Goal: Task Accomplishment & Management: Manage account settings

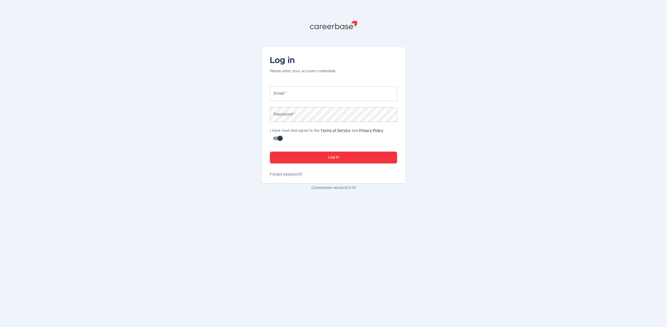
click at [292, 89] on input "Email   *" at bounding box center [333, 93] width 127 height 15
type input "[PERSON_NAME][EMAIL_ADDRESS][DOMAIN_NAME]"
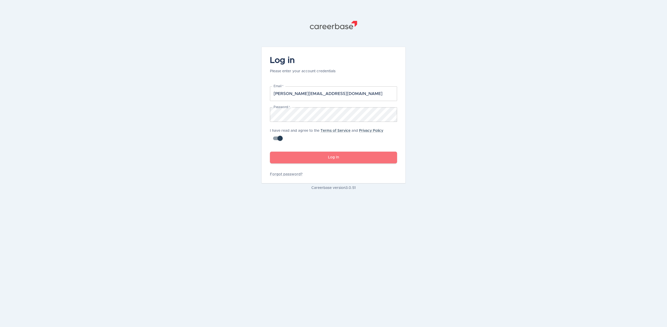
click at [330, 156] on button "Log In" at bounding box center [333, 157] width 127 height 12
click at [337, 156] on button "Log In" at bounding box center [333, 157] width 127 height 12
click at [328, 158] on button "Log In" at bounding box center [333, 157] width 127 height 12
click at [329, 156] on button "Log In" at bounding box center [333, 157] width 127 height 12
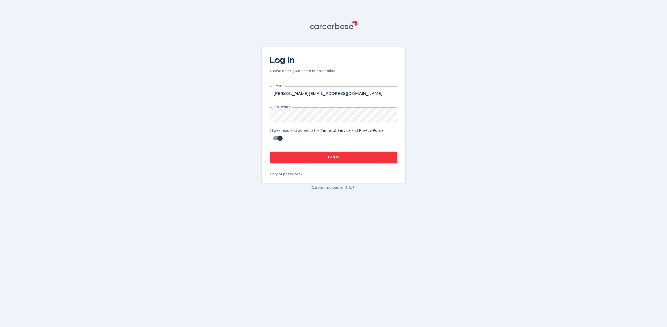
click at [331, 156] on button "Log In" at bounding box center [333, 157] width 127 height 12
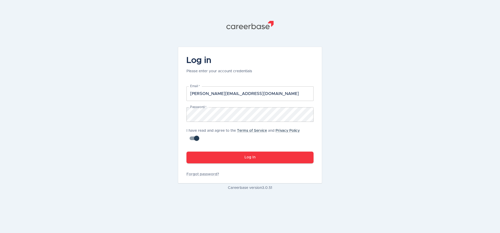
click at [262, 156] on button "Log In" at bounding box center [250, 157] width 127 height 12
click at [210, 174] on link "Forgot password?" at bounding box center [250, 173] width 127 height 5
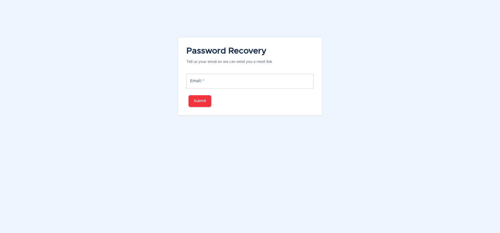
click at [209, 69] on div "Password Recovery Tell us your email so we can send you a reset link Email:   *…" at bounding box center [250, 77] width 127 height 63
click at [211, 77] on input "Email:   *" at bounding box center [250, 81] width 127 height 15
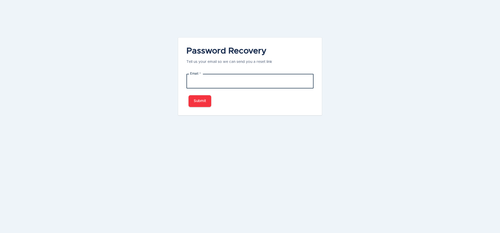
paste input "[PERSON_NAME][EMAIL_ADDRESS][PERSON_NAME][DOMAIN_NAME]"
type input "[PERSON_NAME][EMAIL_ADDRESS][PERSON_NAME][DOMAIN_NAME]"
click at [197, 105] on button "Submit" at bounding box center [200, 101] width 23 height 12
